Goal: Transaction & Acquisition: Purchase product/service

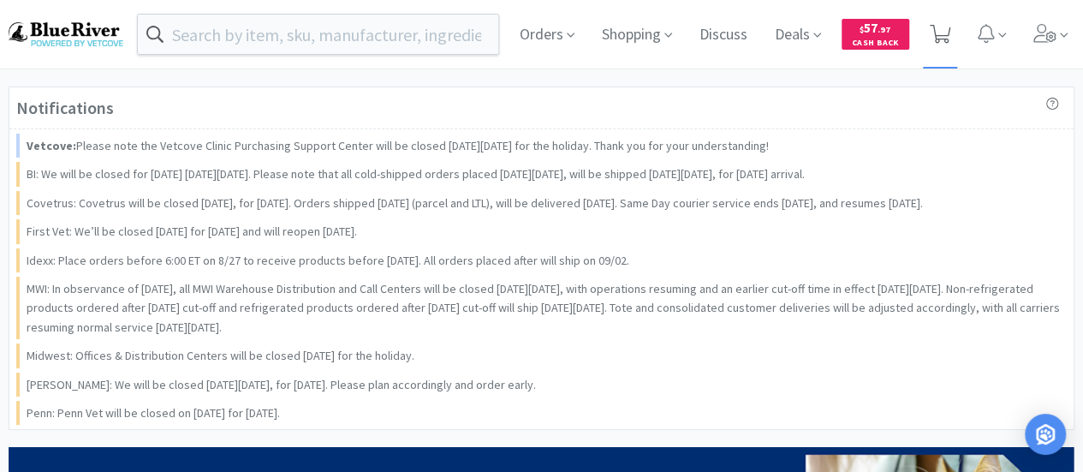
click at [943, 29] on icon at bounding box center [940, 34] width 21 height 19
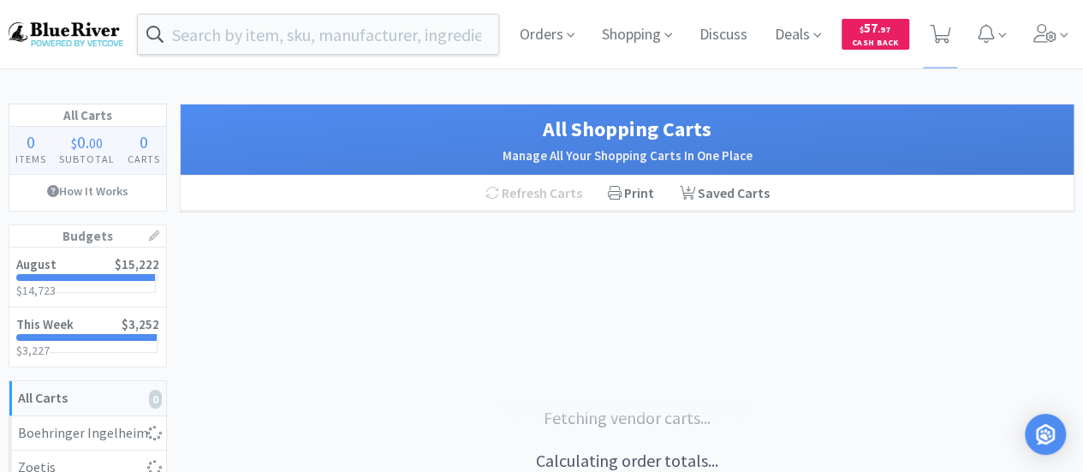
select select "6"
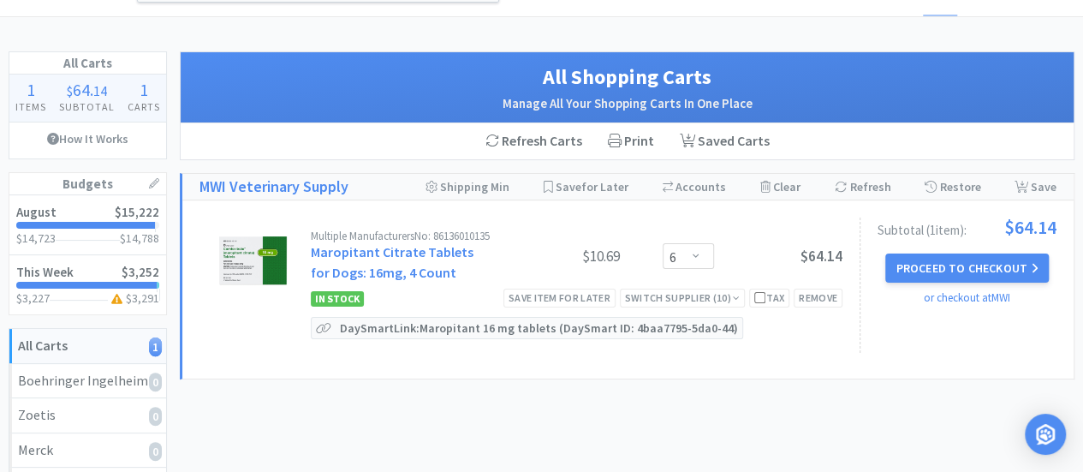
scroll to position [48, 0]
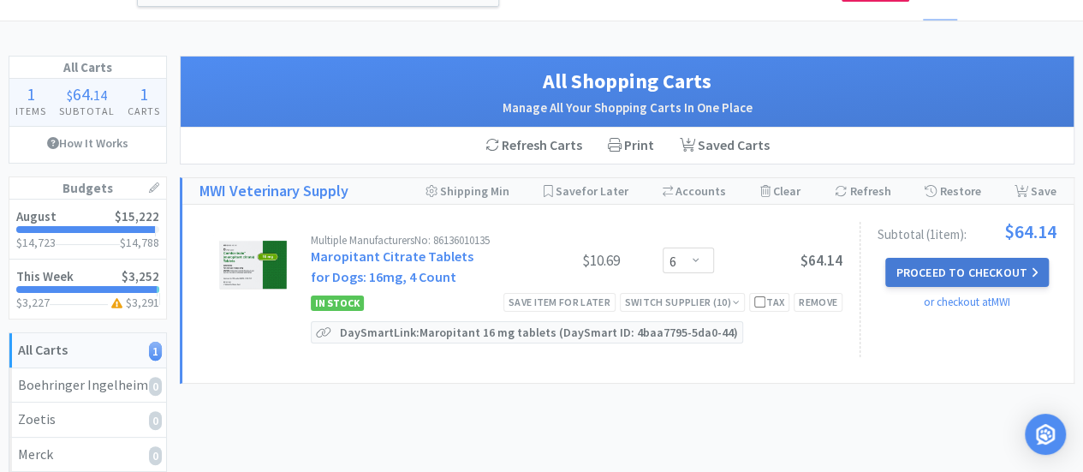
click at [980, 273] on button "Proceed to Checkout" at bounding box center [966, 272] width 163 height 29
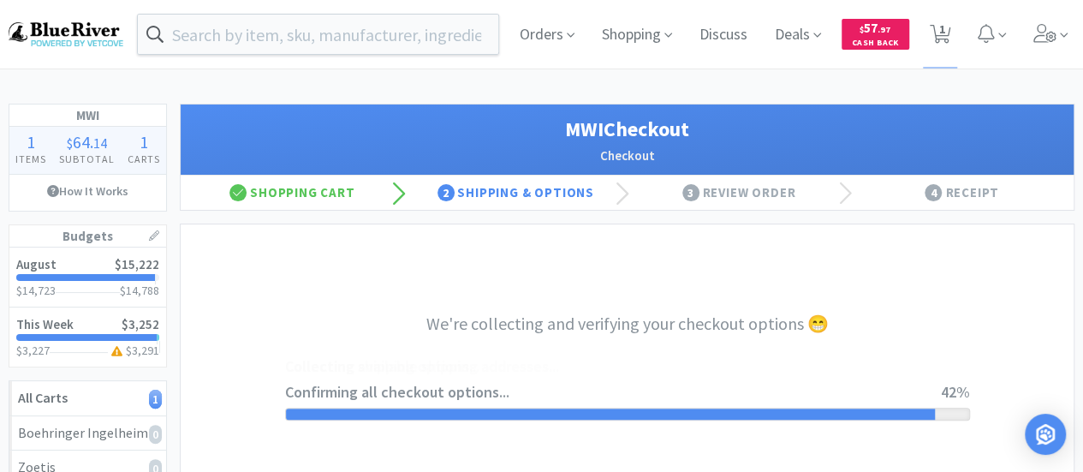
select select "STD_"
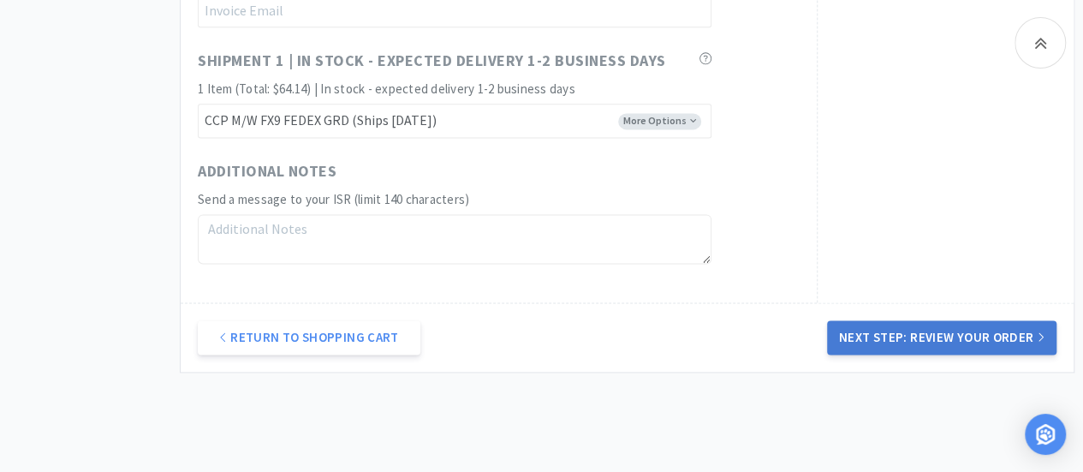
click at [940, 339] on button "Next Step: Review Your Order" at bounding box center [941, 337] width 229 height 34
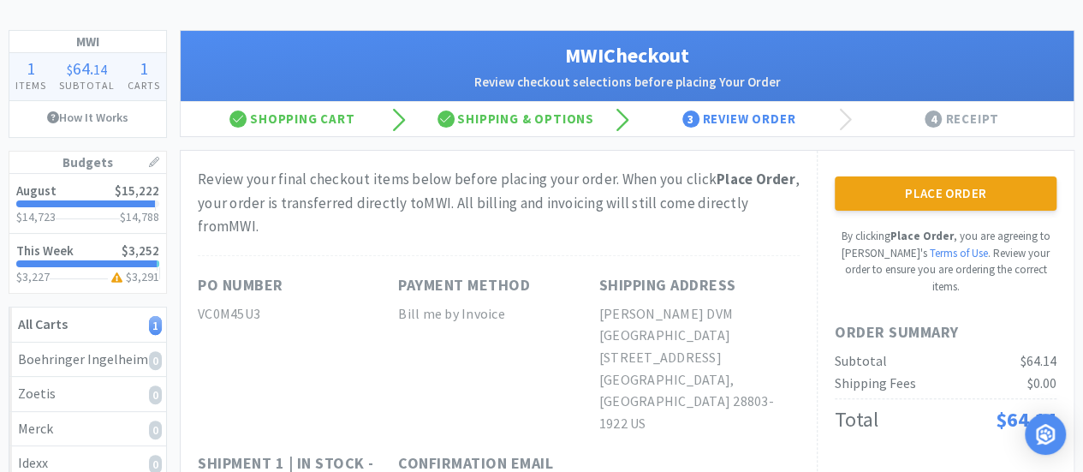
scroll to position [44, 0]
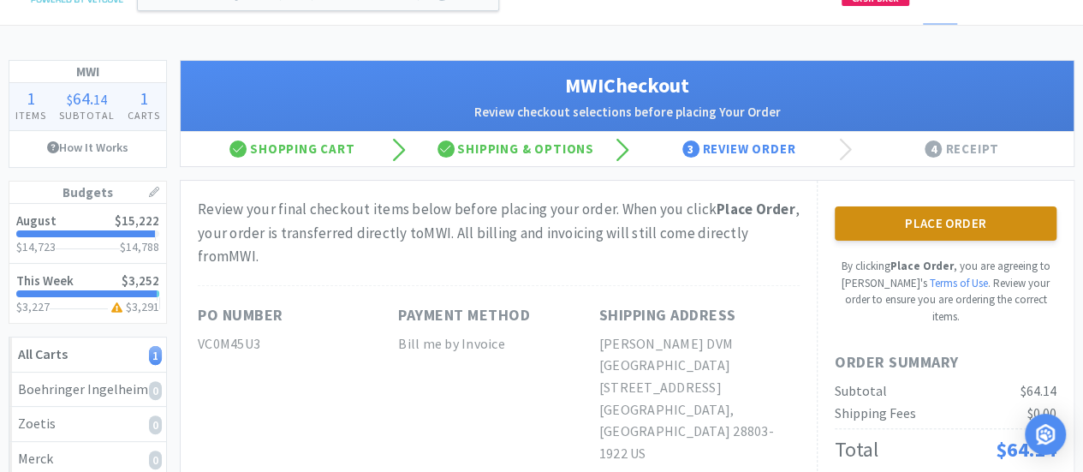
click at [938, 224] on button "Place Order" at bounding box center [946, 223] width 222 height 34
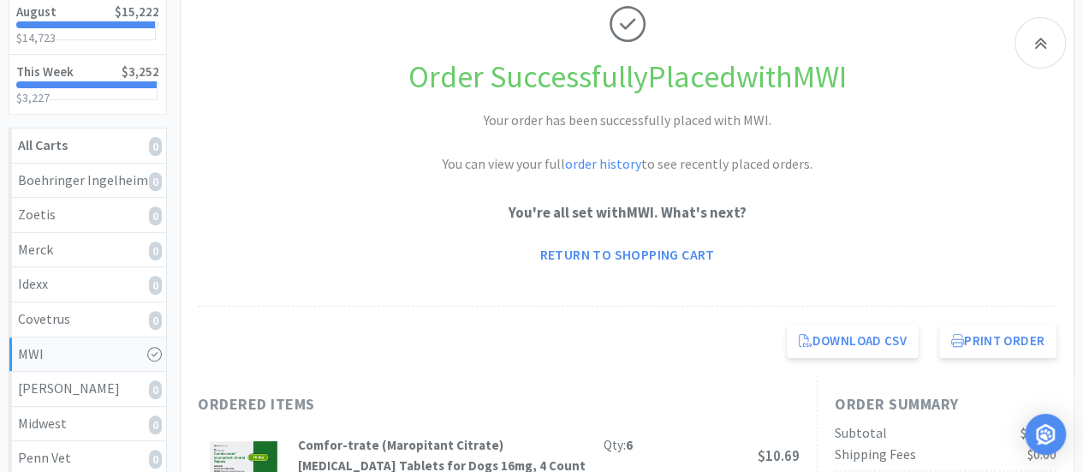
scroll to position [255, 0]
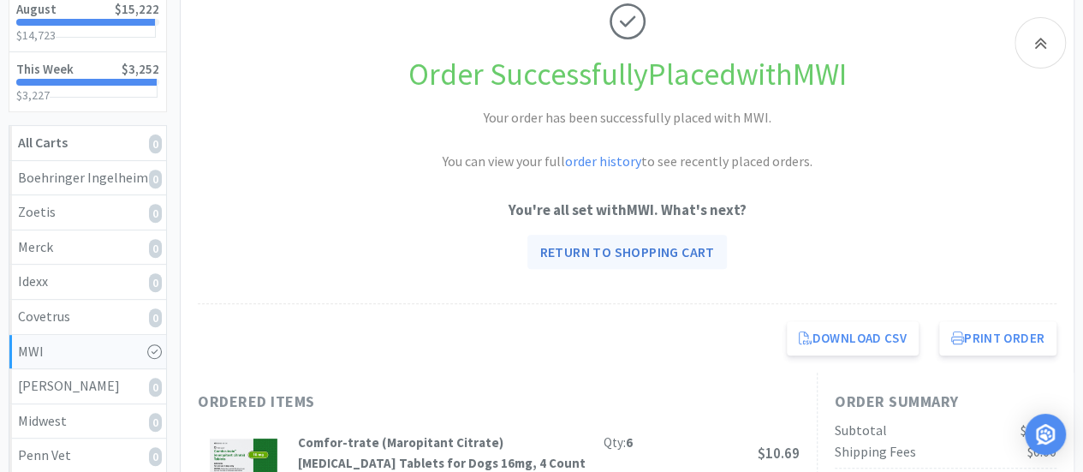
click at [644, 253] on link "Return to Shopping Cart" at bounding box center [626, 252] width 199 height 34
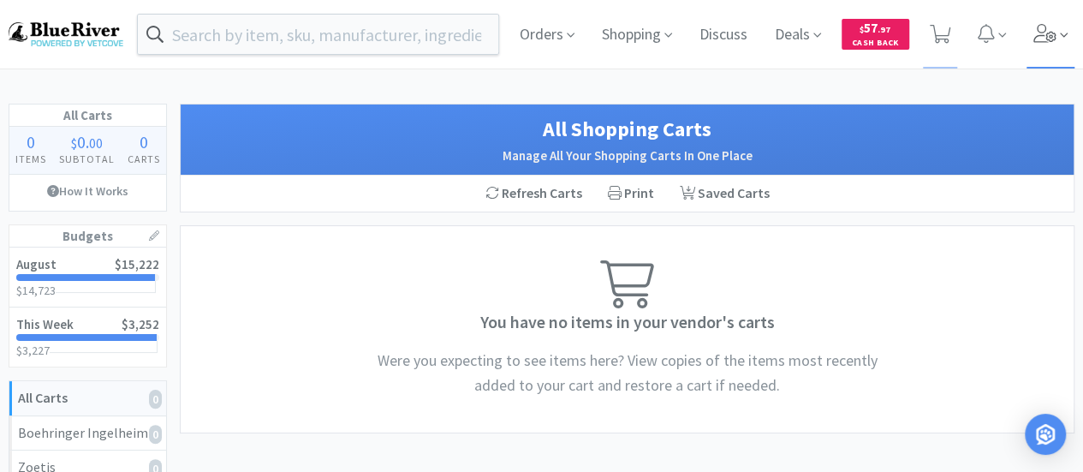
click at [1049, 33] on icon at bounding box center [1045, 33] width 24 height 19
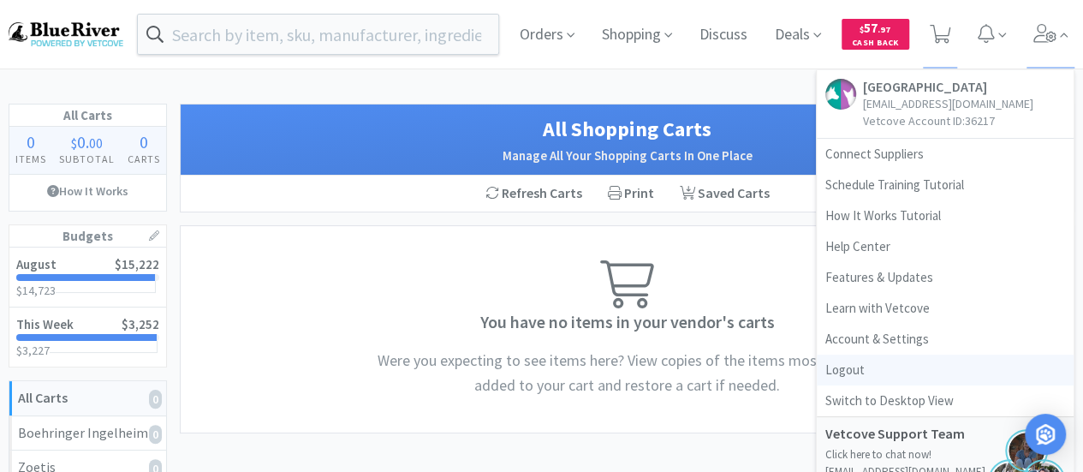
click at [866, 369] on link "Logout" at bounding box center [945, 369] width 257 height 31
